Goal: Task Accomplishment & Management: Complete application form

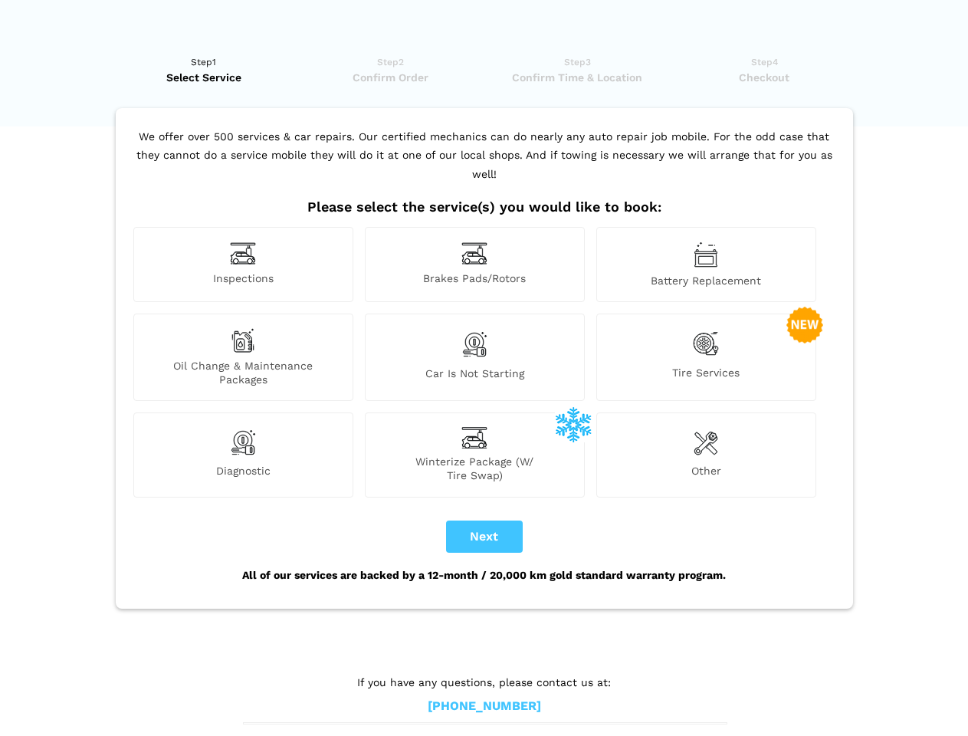
click at [243, 264] on img at bounding box center [243, 253] width 26 height 24
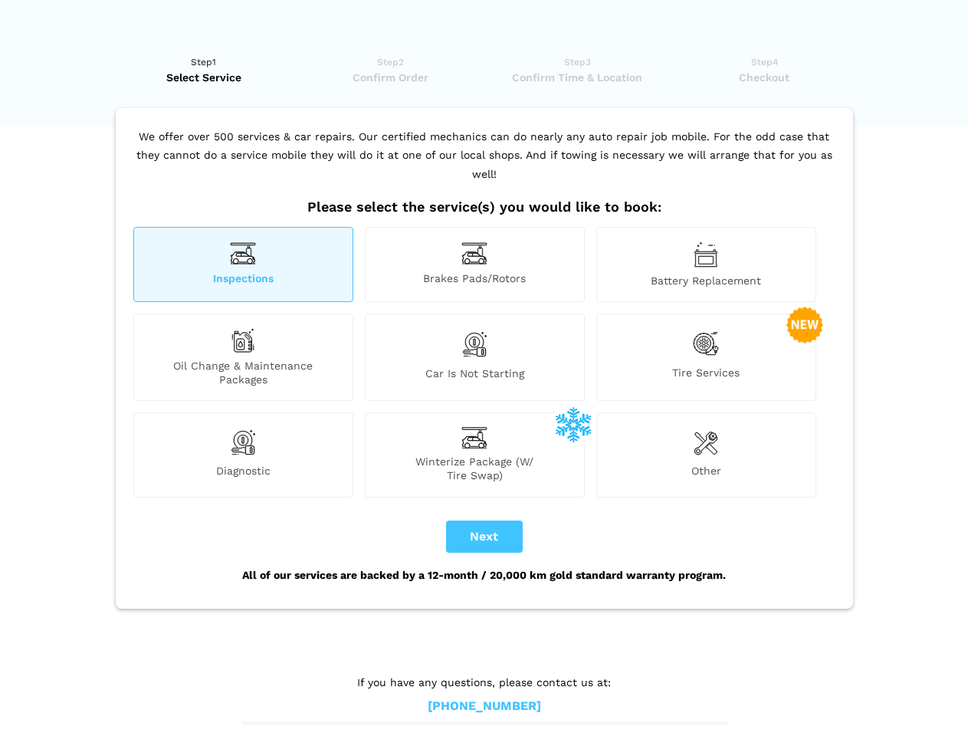
click at [474, 264] on img at bounding box center [474, 253] width 26 height 24
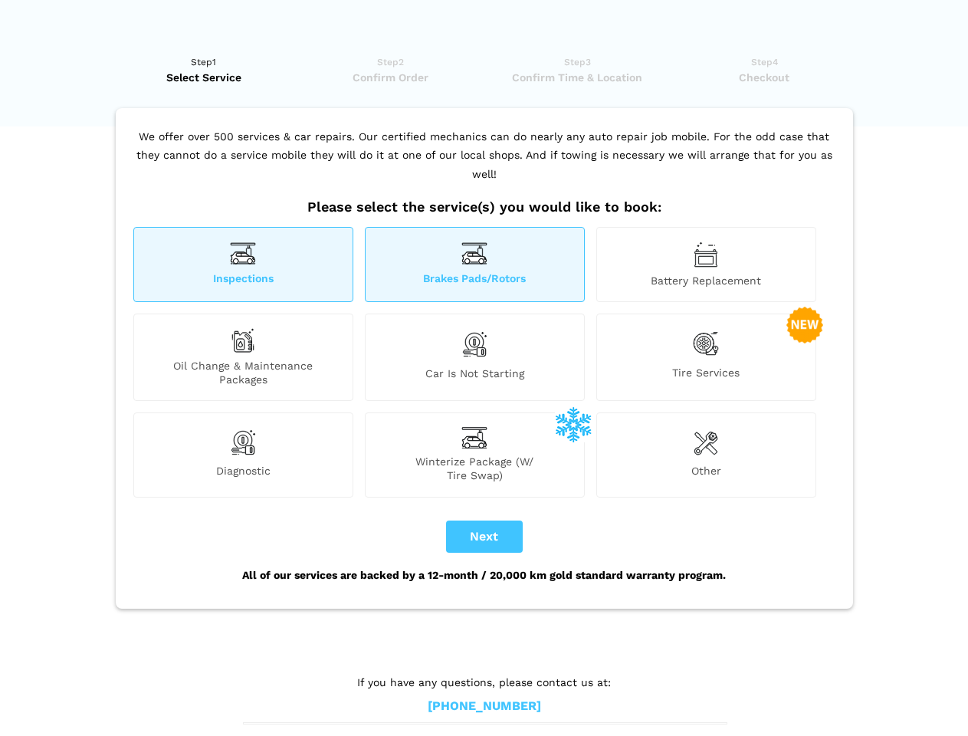
click at [706, 264] on img at bounding box center [706, 254] width 25 height 26
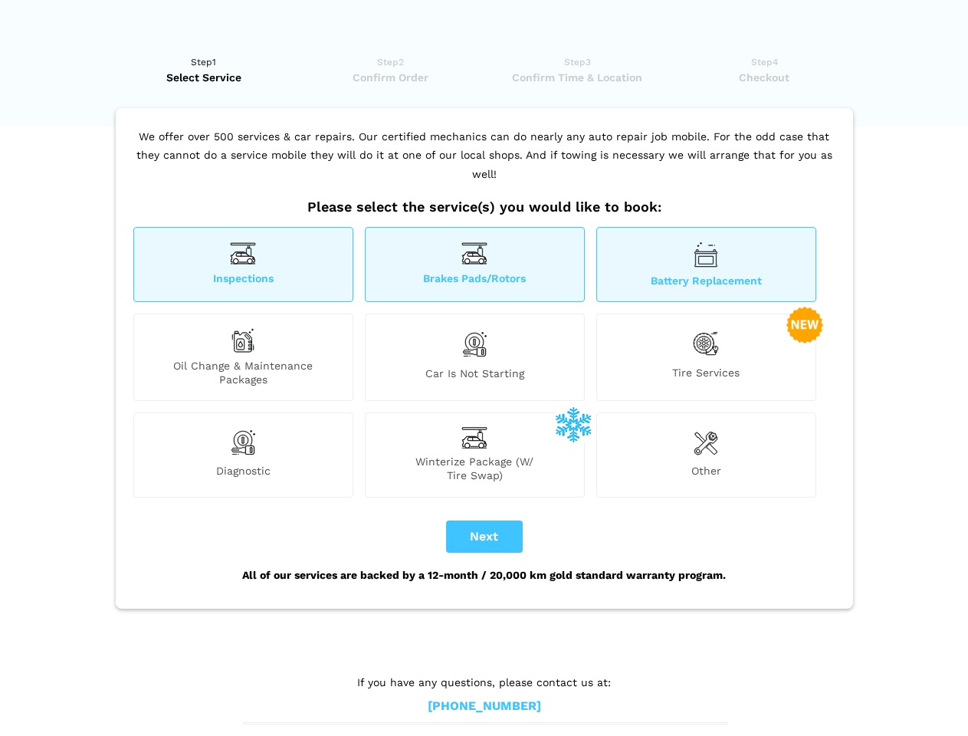
click at [243, 357] on div "Oil Change & Maintenance Packages" at bounding box center [243, 356] width 220 height 87
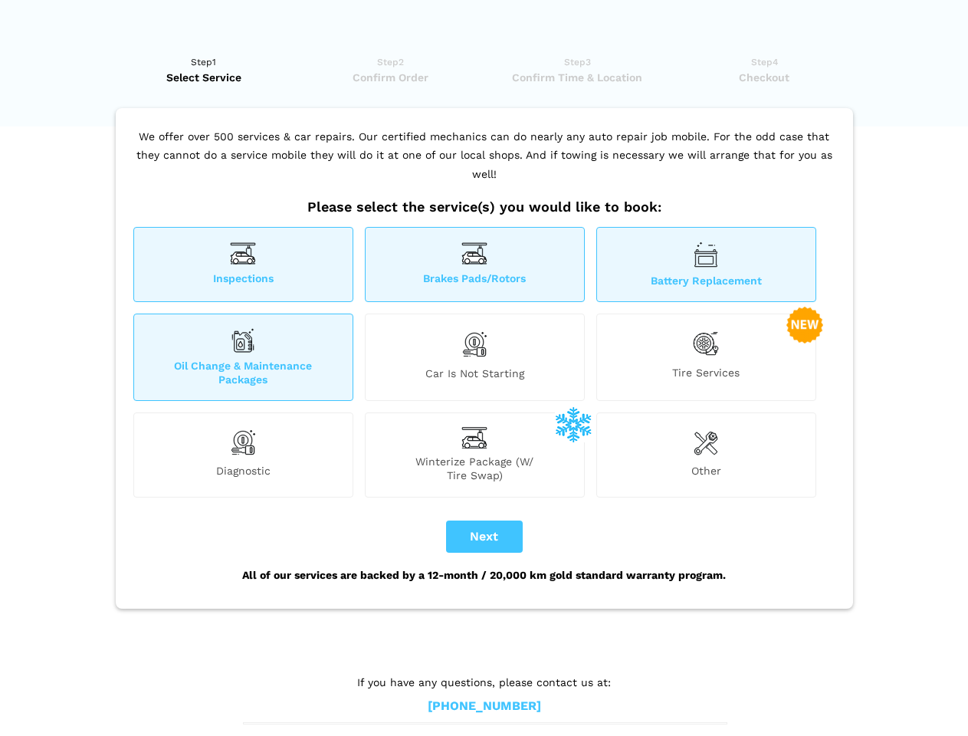
click at [474, 357] on img at bounding box center [474, 344] width 26 height 32
click at [706, 357] on img at bounding box center [706, 343] width 26 height 31
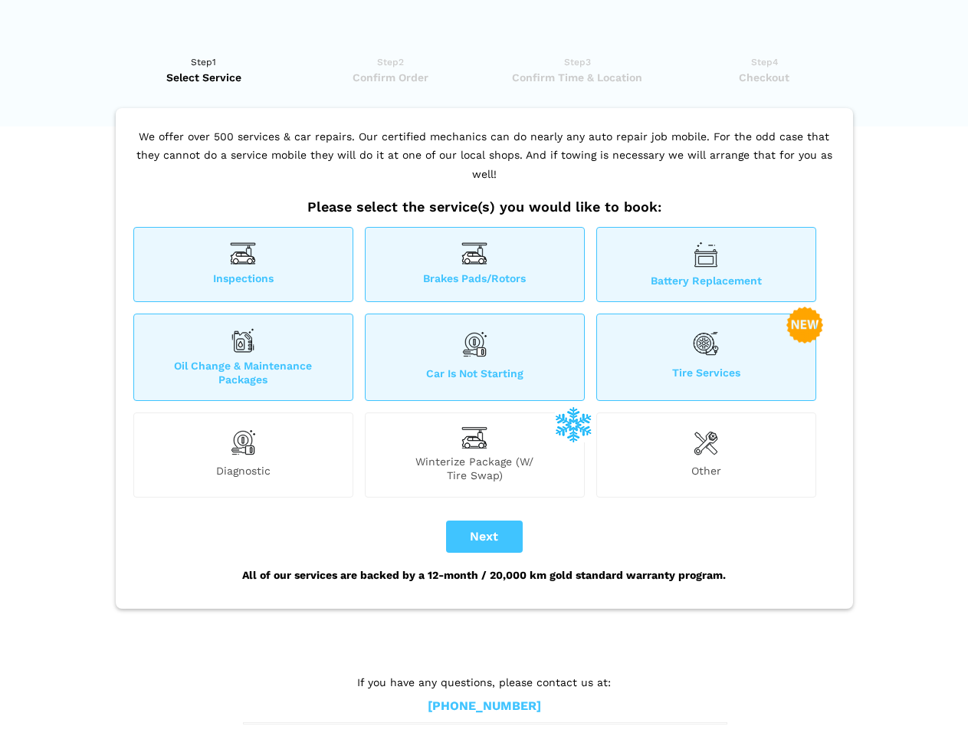
click at [243, 454] on img at bounding box center [243, 442] width 26 height 31
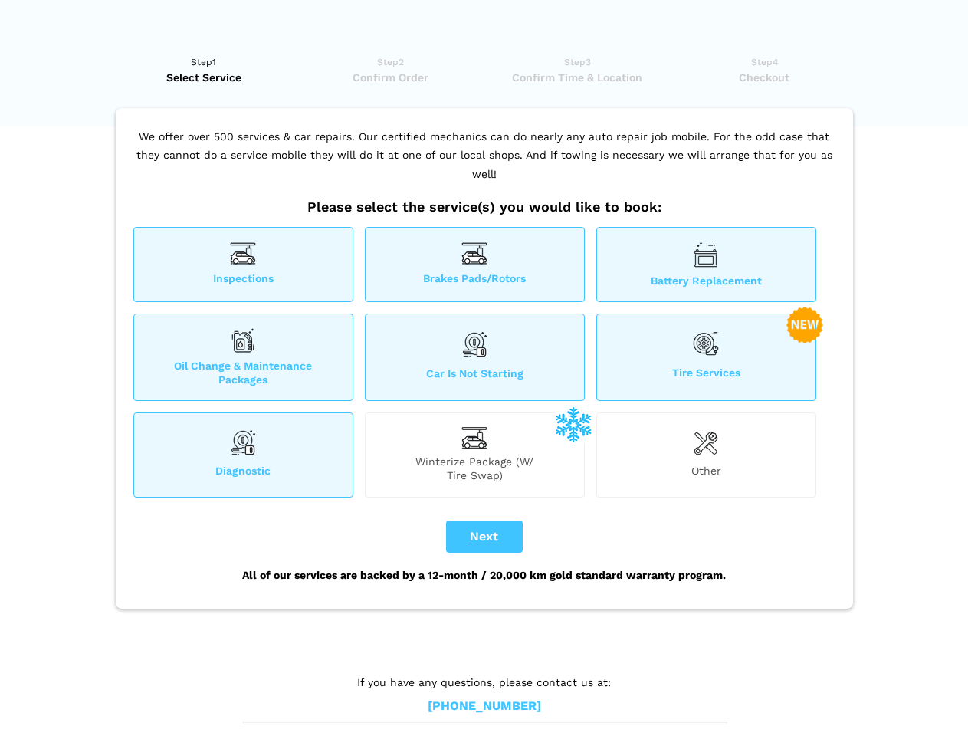
click at [474, 454] on span "Winterize Package (W/ Tire Swap)" at bounding box center [475, 468] width 218 height 28
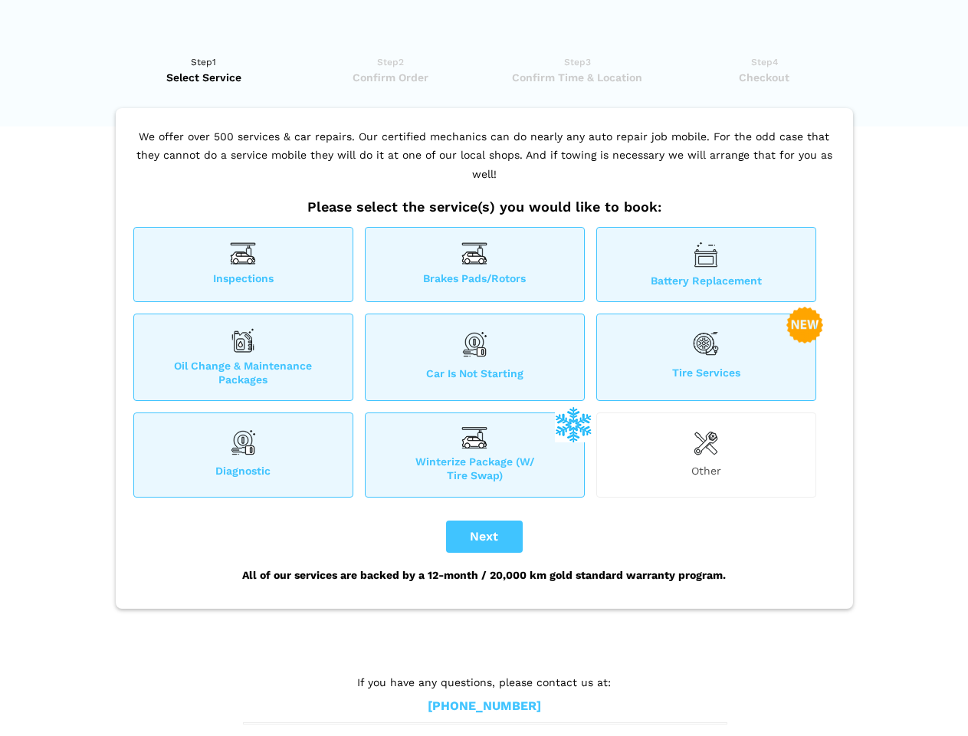
click at [706, 454] on img at bounding box center [706, 442] width 25 height 31
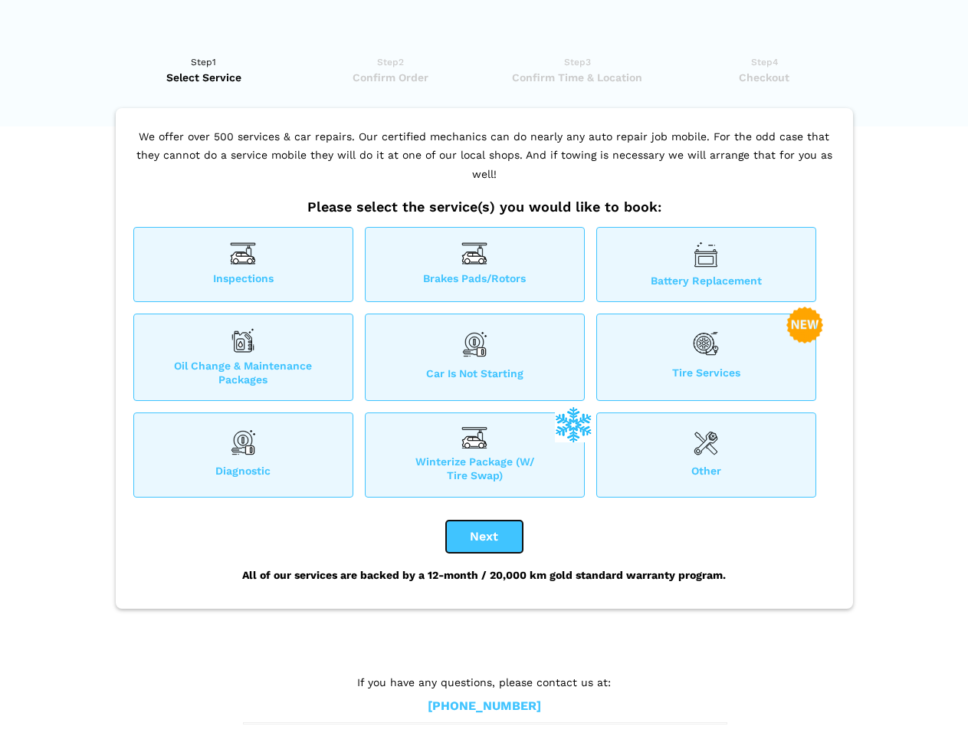
click at [484, 536] on button "Next" at bounding box center [484, 536] width 77 height 32
checkbox input "true"
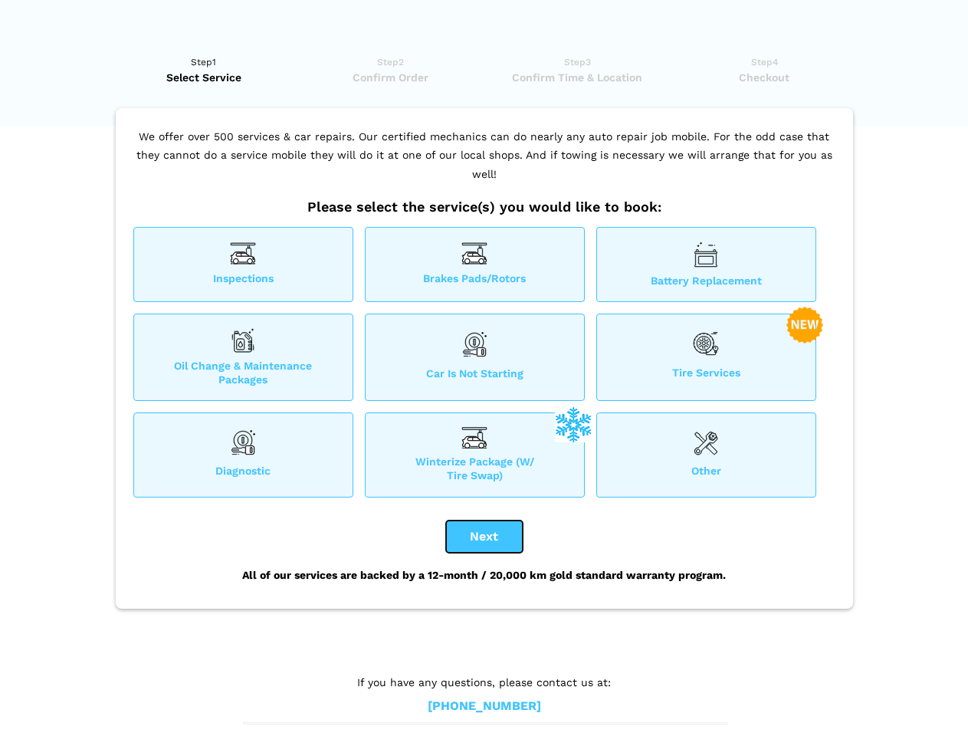
checkbox input "true"
